Goal: Find contact information: Find contact information

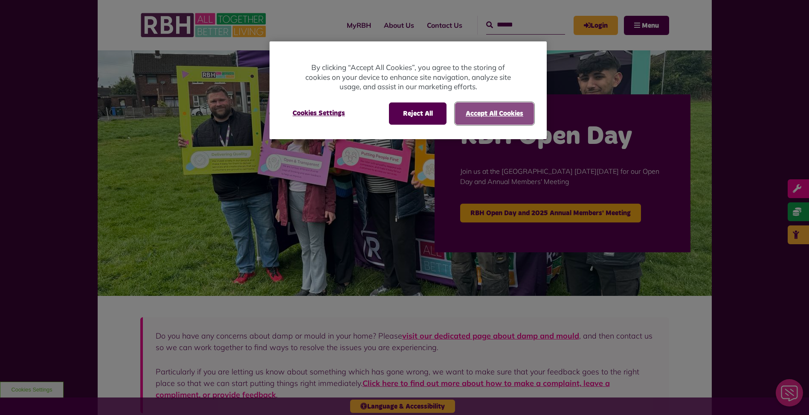
click at [485, 117] on button "Accept All Cookies" at bounding box center [494, 113] width 79 height 22
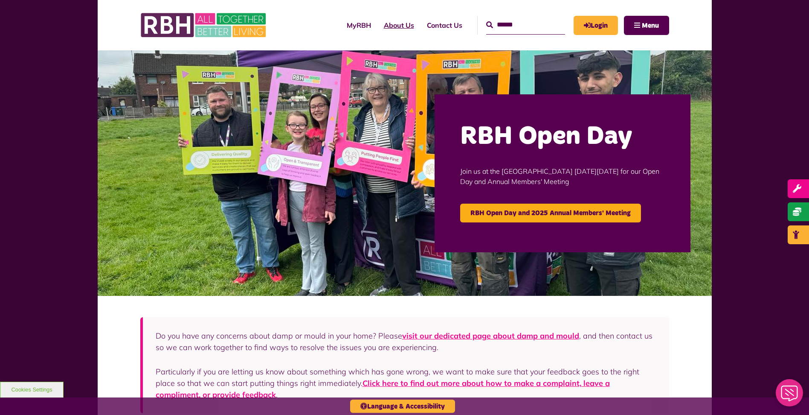
click at [377, 25] on link "About Us" at bounding box center [398, 25] width 43 height 23
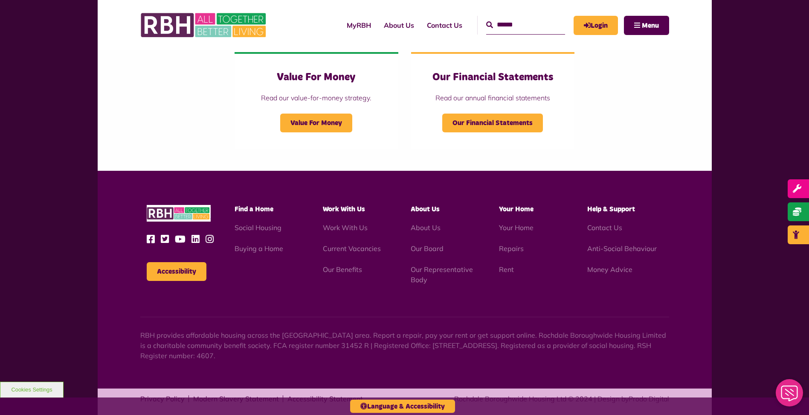
scroll to position [921, 0]
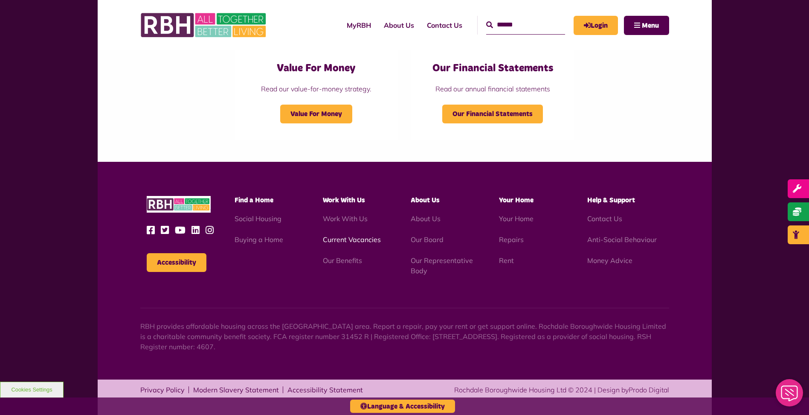
click at [367, 242] on link "Current Vacancies" at bounding box center [352, 239] width 58 height 9
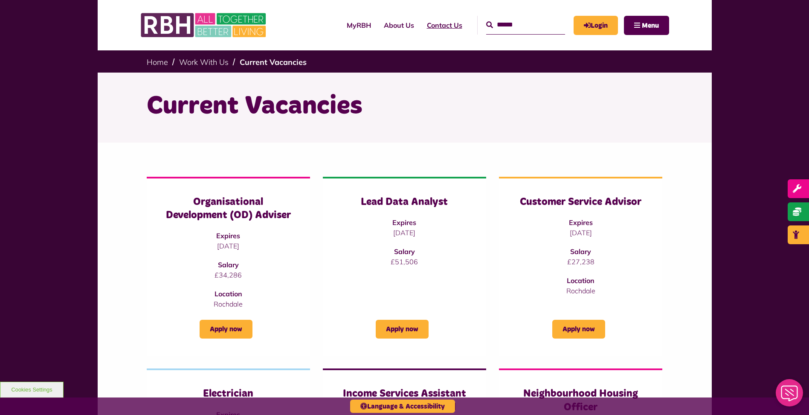
click at [421, 21] on link "Contact Us" at bounding box center [445, 25] width 48 height 23
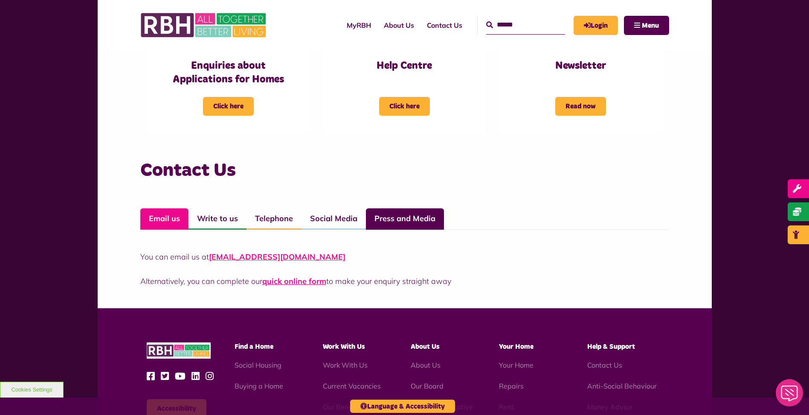
scroll to position [512, 0]
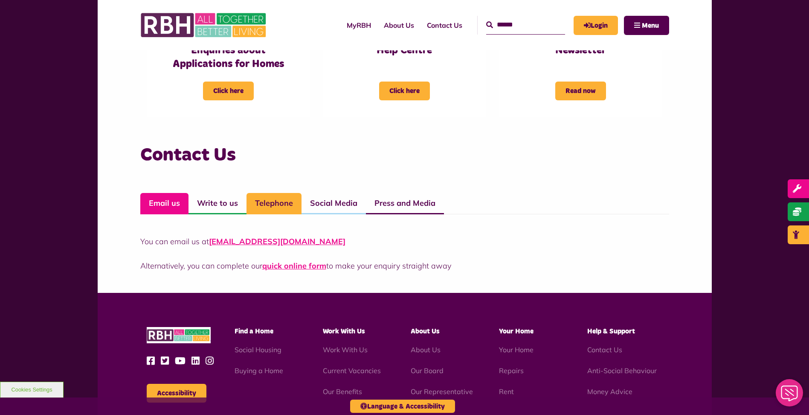
click at [273, 205] on link "Telephone" at bounding box center [274, 203] width 55 height 21
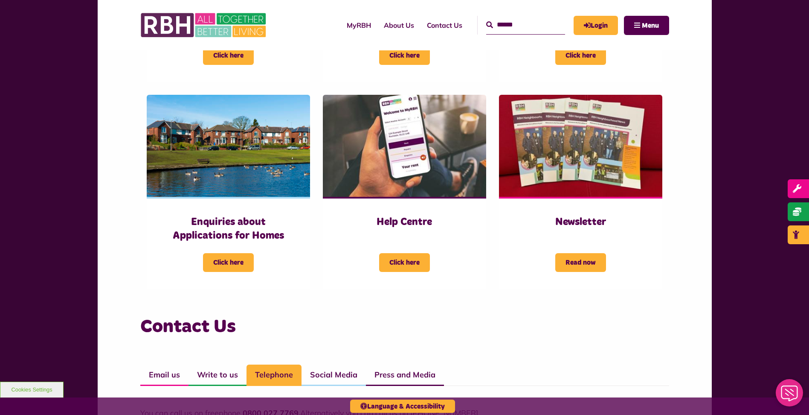
scroll to position [469, 0]
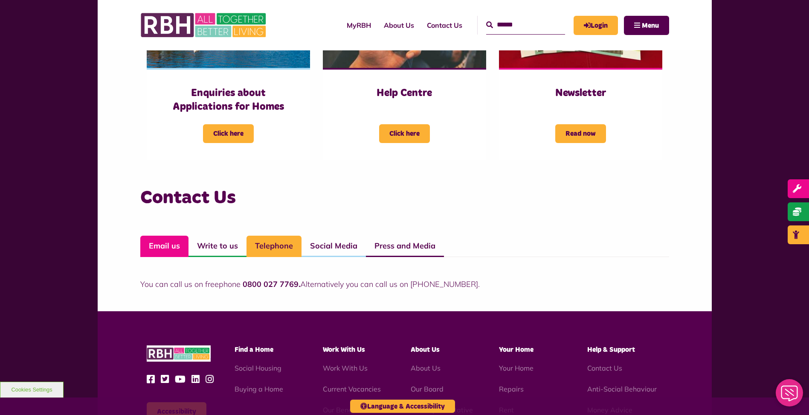
click at [166, 245] on link "Email us" at bounding box center [164, 245] width 48 height 21
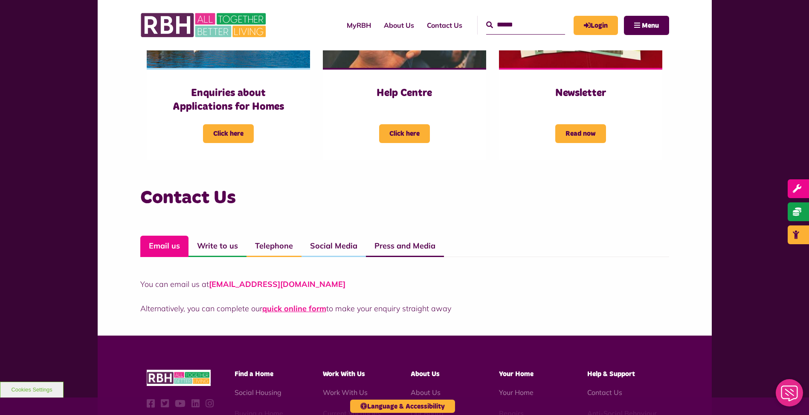
drag, startPoint x: 334, startPoint y: 283, endPoint x: 212, endPoint y: 285, distance: 122.4
click at [212, 285] on p "You can email us at CustomerExperience@rbh.org.uk" at bounding box center [404, 284] width 529 height 12
copy link "CustomerExperience@rbh.org.uk"
